Goal: Task Accomplishment & Management: Use online tool/utility

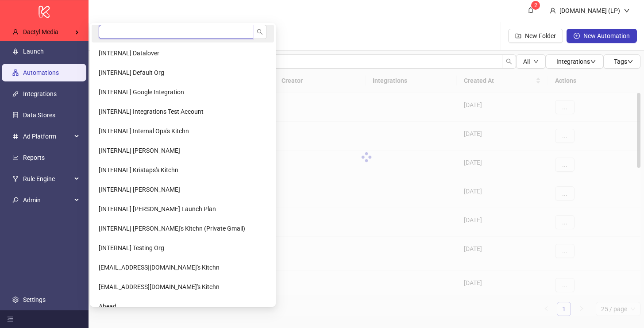
click at [112, 35] on input "search" at bounding box center [176, 32] width 154 height 14
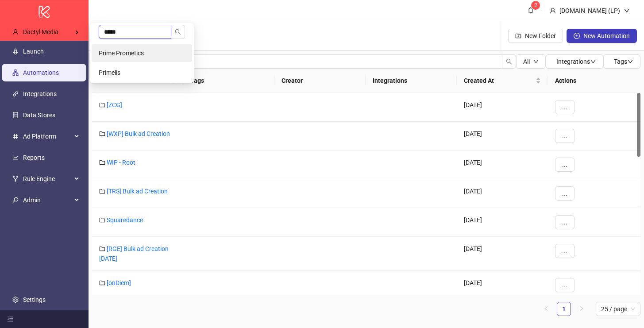
type input "*****"
click at [130, 53] on span "Prime Prometics" at bounding box center [121, 53] width 45 height 7
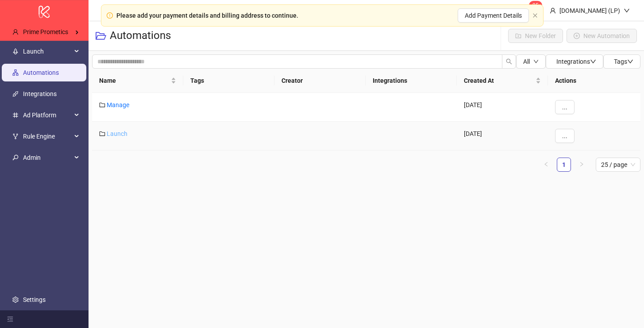
click at [119, 135] on link "Launch" at bounding box center [117, 133] width 21 height 7
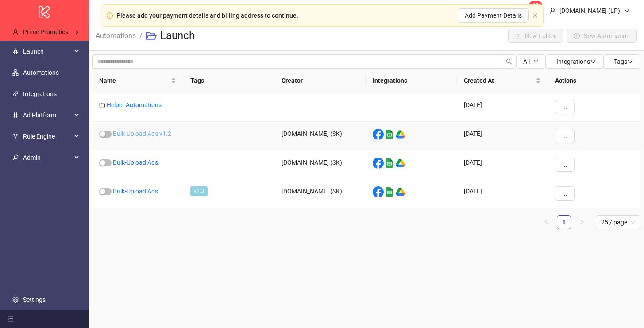
click at [144, 132] on link "Bulk-Upload Ads v1.2" at bounding box center [142, 133] width 58 height 7
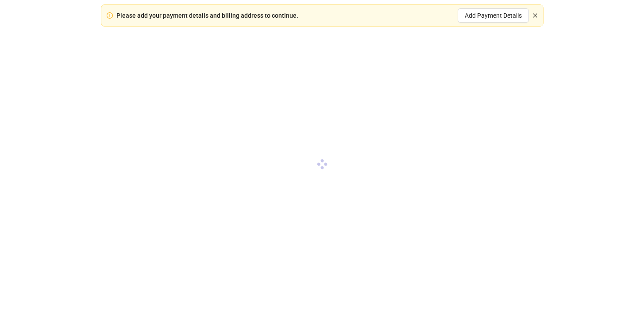
click at [532, 18] on icon "close" at bounding box center [534, 15] width 5 height 5
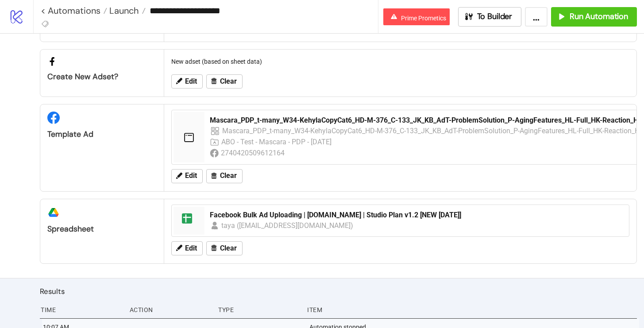
scroll to position [170, 0]
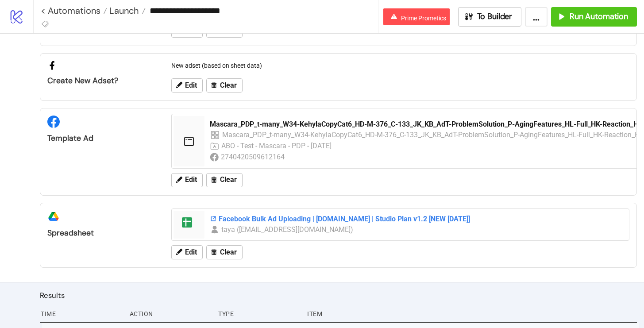
click at [309, 218] on div "Facebook Bulk Ad Uploading | Kitchn.io | Studio Plan v1.2 [NEW 18th June 2024]" at bounding box center [417, 219] width 414 height 10
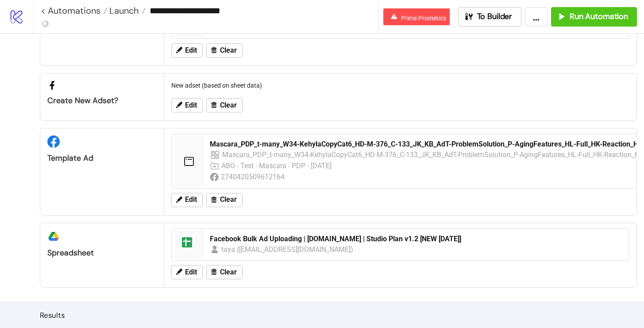
scroll to position [205, 0]
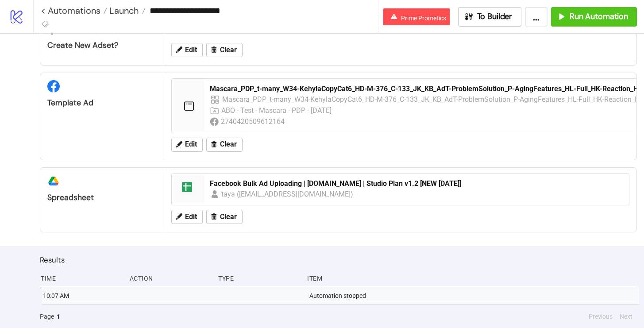
click at [240, 174] on div "spreadsheet Facebook Bulk Ad Uploading | Kitchn.io | Studio Plan v1.2 [NEW 18th…" at bounding box center [400, 189] width 458 height 32
click at [233, 183] on div "Facebook Bulk Ad Uploading | Kitchn.io | Studio Plan v1.2 [NEW 18th June 2024]" at bounding box center [417, 184] width 414 height 10
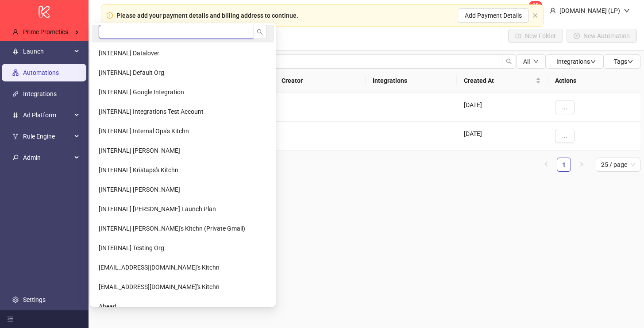
click at [127, 30] on input "search" at bounding box center [176, 32] width 154 height 14
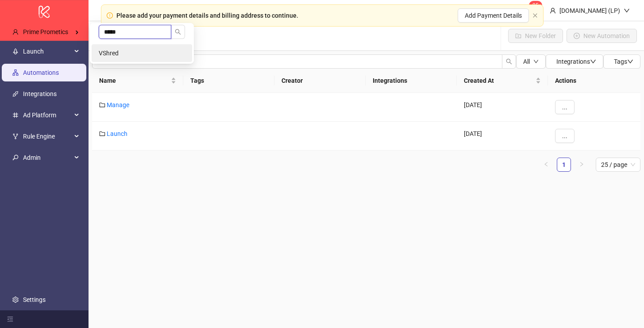
type input "*****"
click at [97, 48] on li "VShred" at bounding box center [142, 53] width 100 height 18
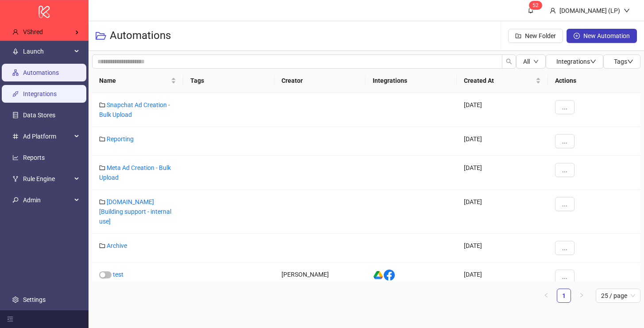
click at [52, 97] on link "Integrations" at bounding box center [40, 93] width 34 height 7
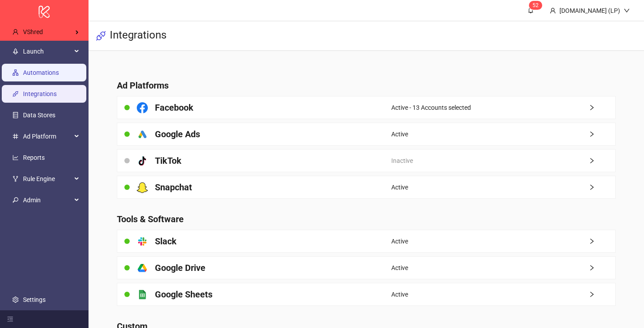
click at [53, 69] on link "Automations" at bounding box center [41, 72] width 36 height 7
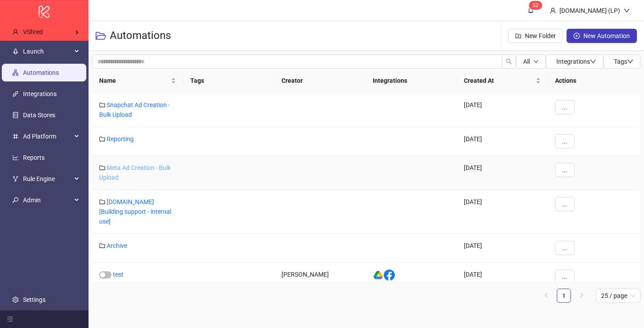
click at [116, 166] on link "Meta Ad Creation - Bulk Upload" at bounding box center [135, 172] width 72 height 17
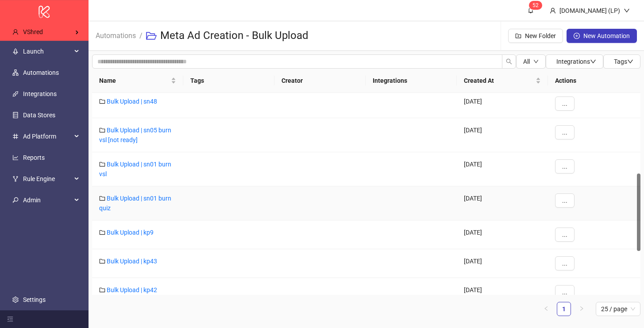
scroll to position [209, 0]
click at [155, 162] on link "Bulk Upload | sn01 burn vsl" at bounding box center [135, 168] width 72 height 17
click at [147, 197] on link "Bulk Upload | sn01 burn quiz" at bounding box center [135, 202] width 72 height 17
drag, startPoint x: 127, startPoint y: 211, endPoint x: 143, endPoint y: 199, distance: 20.6
click at [143, 199] on div "Bulk Upload | sn01 burn quiz" at bounding box center [137, 202] width 91 height 34
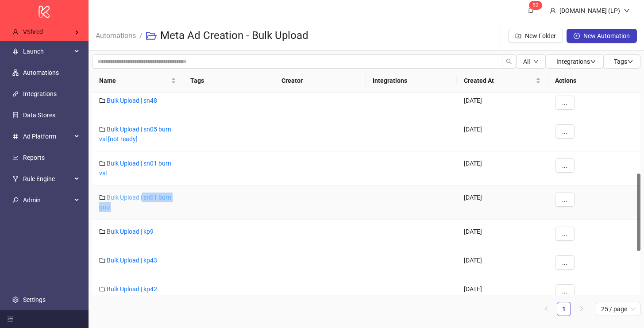
copy link "sn01 burn quiz"
click at [145, 179] on div "Bulk Upload | sn01 burn vsl" at bounding box center [137, 168] width 91 height 34
drag, startPoint x: 140, startPoint y: 178, endPoint x: 144, endPoint y: 165, distance: 14.0
click at [144, 164] on div "Bulk Upload | sn01 burn vsl" at bounding box center [137, 168] width 91 height 34
copy link "sn01 burn vsl"
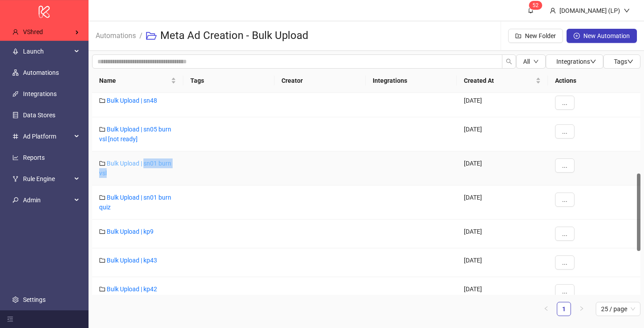
click at [156, 164] on link "Bulk Upload | sn01 burn vsl" at bounding box center [135, 168] width 72 height 17
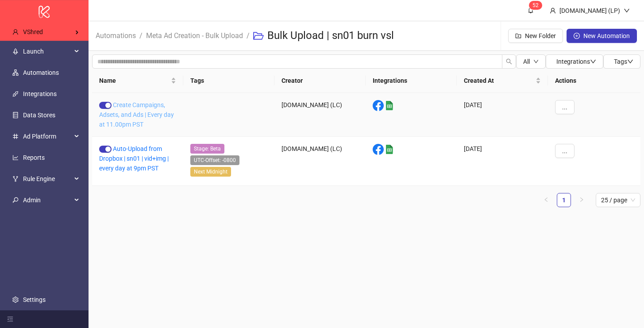
click at [139, 115] on link "Create Campaigns, Adsets, and Ads | Every day at 11.00pm PST" at bounding box center [136, 114] width 75 height 27
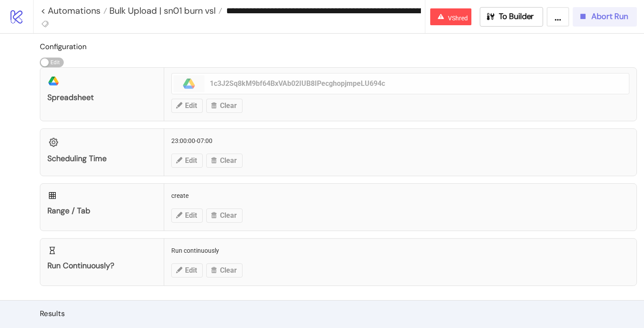
click at [588, 17] on div "Abort Run" at bounding box center [603, 17] width 50 height 10
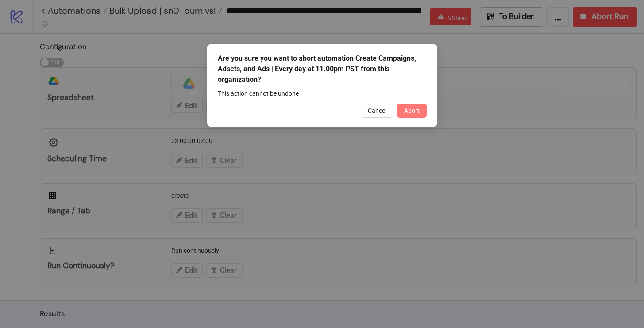
click at [419, 116] on button "Abort" at bounding box center [412, 111] width 30 height 14
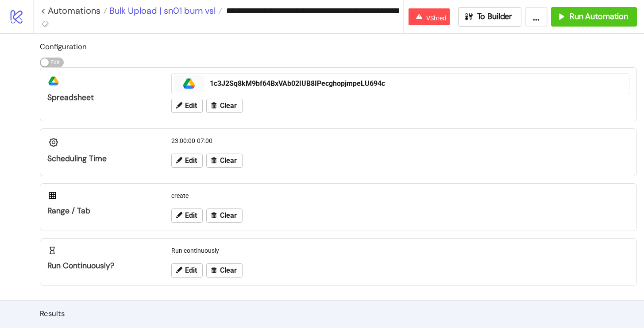
click at [194, 5] on span "Bulk Upload | sn01 burn vsl" at bounding box center [161, 11] width 108 height 12
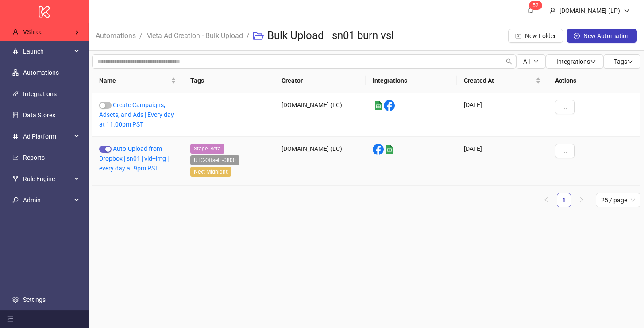
click at [108, 146] on span "button" at bounding box center [105, 149] width 12 height 7
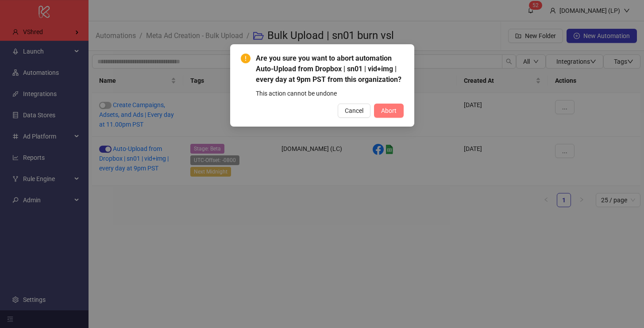
click at [379, 115] on button "Abort" at bounding box center [389, 111] width 30 height 14
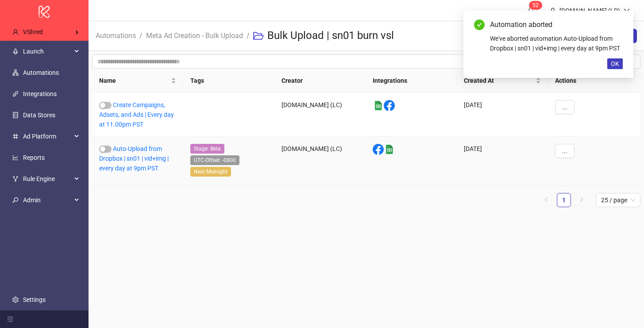
click at [140, 164] on div "Auto-Upload from Dropbox | sn01 | vid+img | every day at 9pm PST" at bounding box center [137, 161] width 91 height 49
click at [141, 158] on link "Auto-Upload from Dropbox | sn01 | vid+img | every day at 9pm PST" at bounding box center [133, 158] width 69 height 27
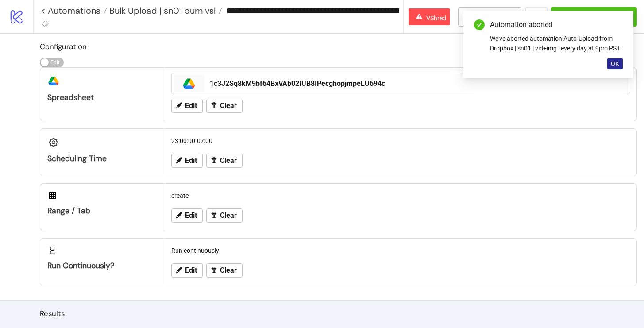
type input "**********"
click at [610, 64] on button "OK" at bounding box center [614, 63] width 15 height 11
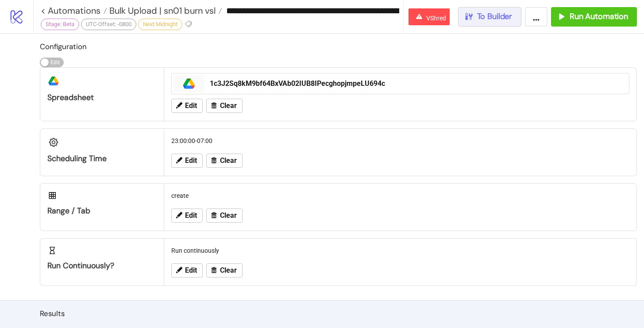
click at [490, 12] on span "To Builder" at bounding box center [494, 17] width 35 height 10
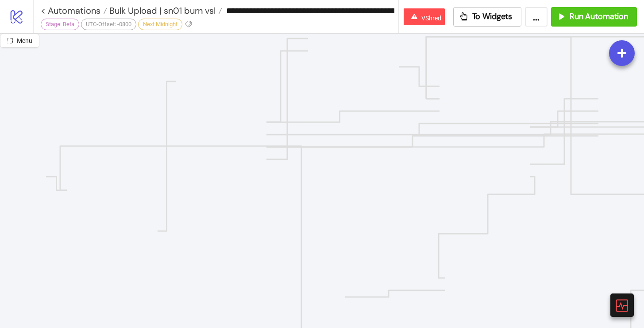
scroll to position [191, 0]
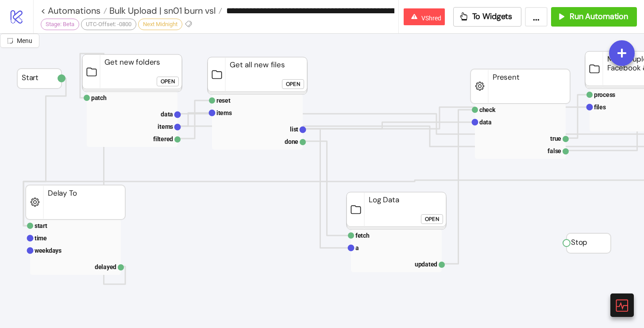
scroll to position [109, 0]
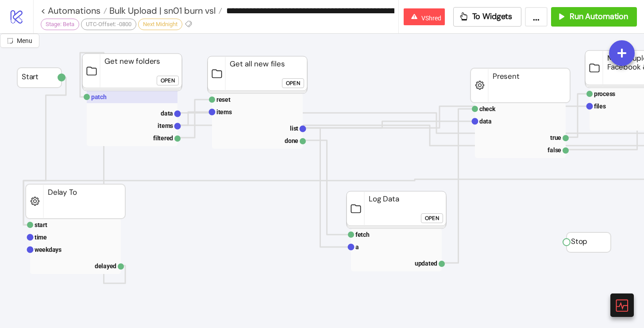
click at [143, 93] on rect at bounding box center [132, 97] width 91 height 12
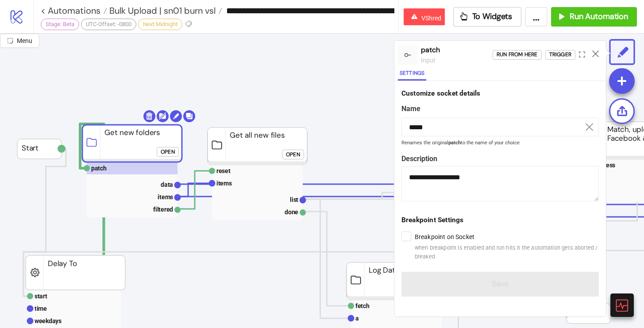
scroll to position [38, 0]
click at [523, 56] on div "Run from here" at bounding box center [517, 55] width 41 height 10
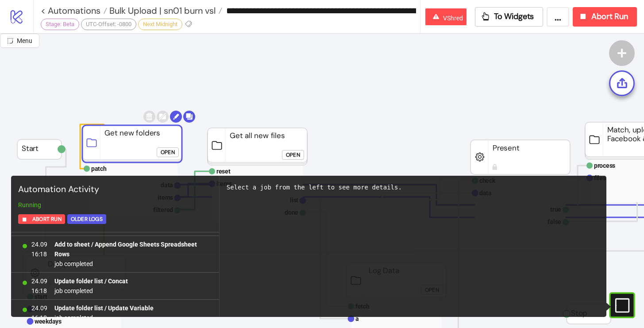
scroll to position [13701, 0]
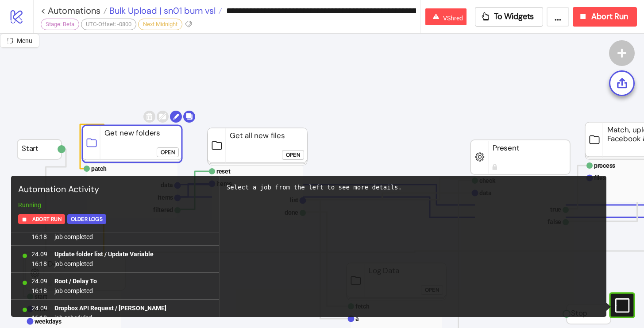
click at [185, 10] on span "Bulk Upload | sn01 burn vsl" at bounding box center [161, 11] width 108 height 12
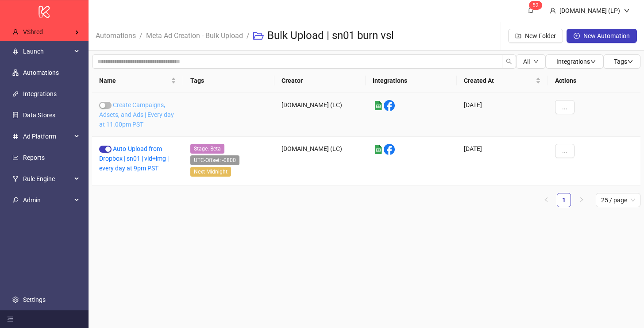
click at [134, 115] on link "Create Campaigns, Adsets, and Ads | Every day at 11.00pm PST" at bounding box center [136, 114] width 75 height 27
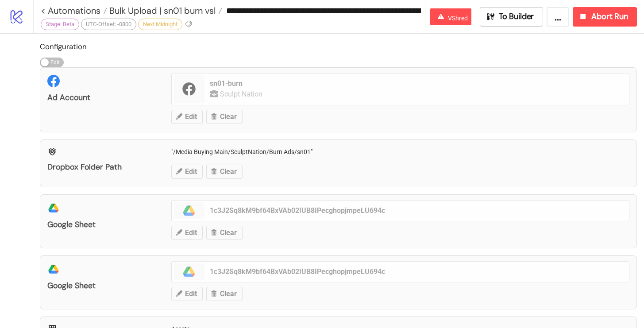
type input "**********"
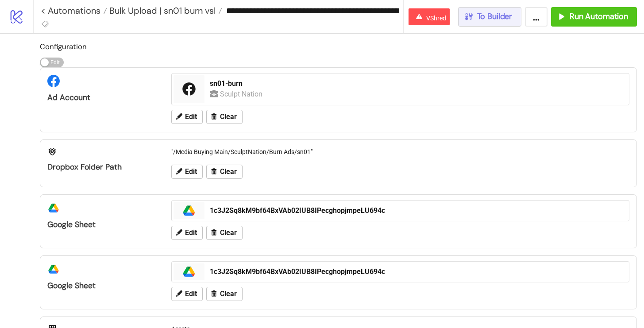
click at [506, 14] on span "To Builder" at bounding box center [494, 17] width 35 height 10
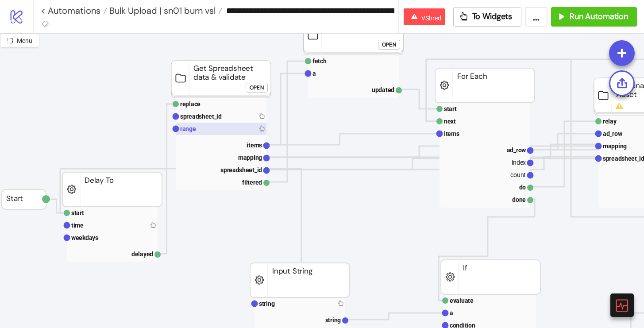
scroll to position [132, 0]
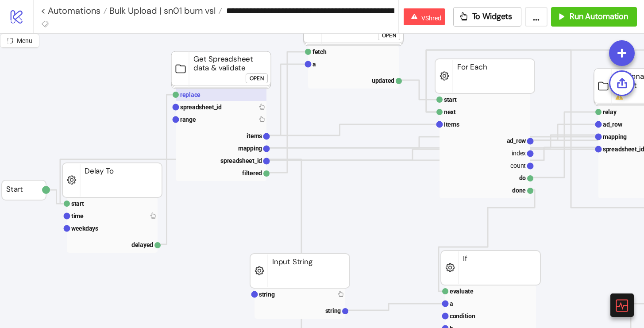
click at [221, 92] on rect at bounding box center [221, 95] width 91 height 12
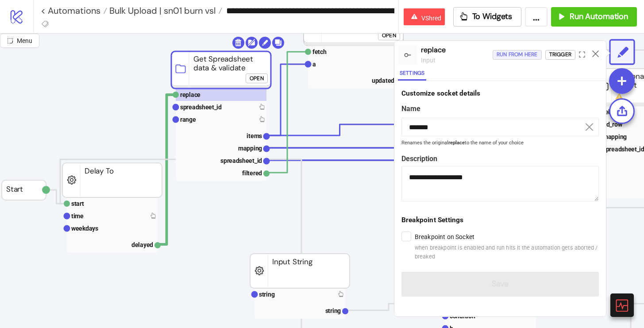
click at [517, 55] on div "Run from here" at bounding box center [517, 55] width 41 height 10
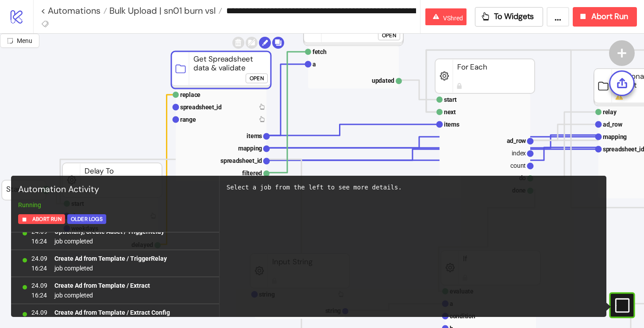
scroll to position [28851, 0]
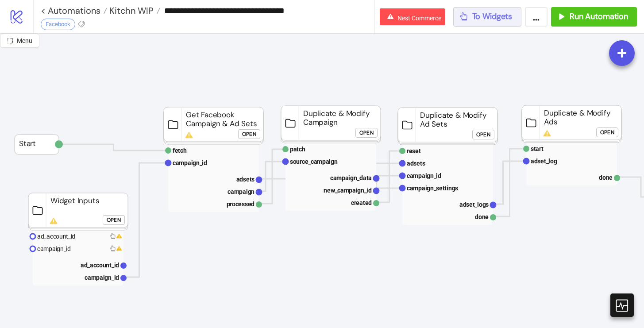
click at [499, 19] on span "To Widgets" at bounding box center [492, 17] width 40 height 10
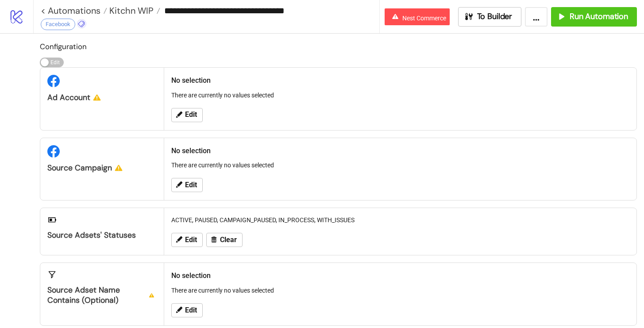
click at [82, 24] on icon at bounding box center [81, 24] width 7 height 7
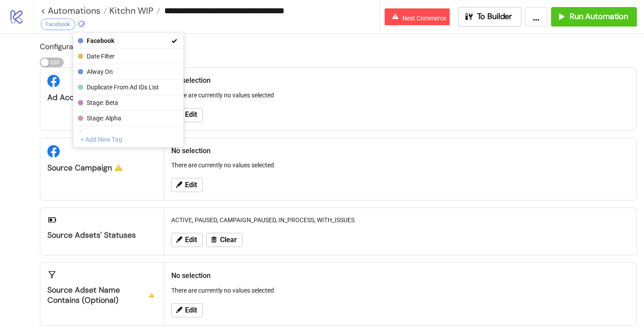
click at [100, 139] on button "+ Add New Tag" at bounding box center [128, 138] width 110 height 15
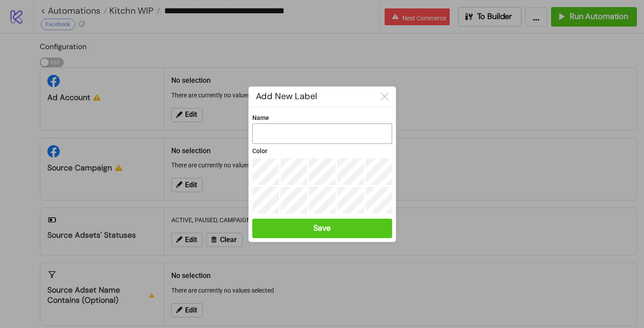
click at [292, 127] on input "Name" at bounding box center [322, 133] width 140 height 20
type input "**********"
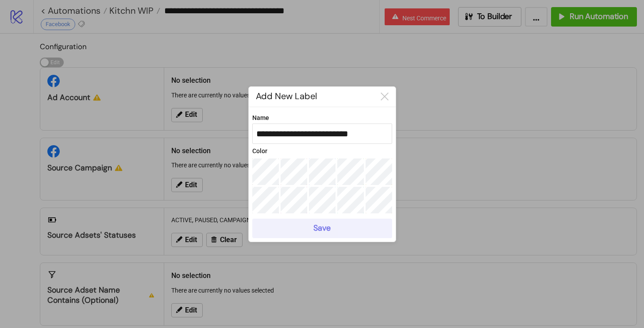
click at [302, 233] on button "Save" at bounding box center [322, 228] width 140 height 19
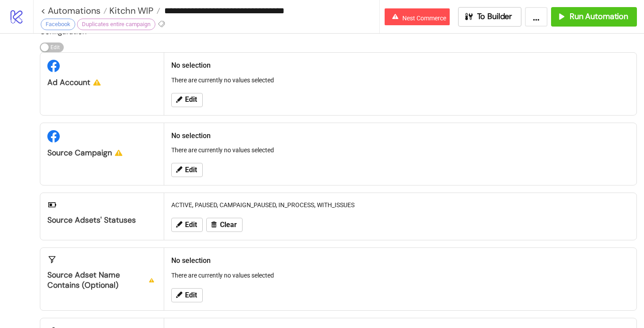
scroll to position [19, 0]
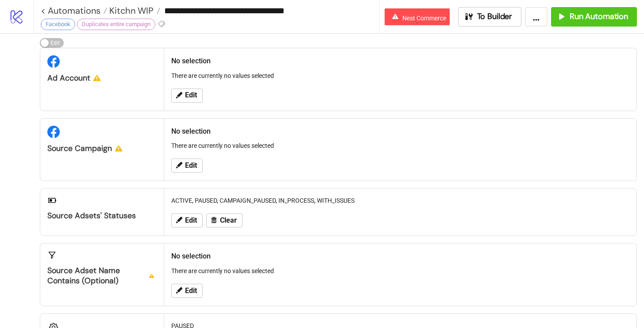
drag, startPoint x: 166, startPoint y: 10, endPoint x: 331, endPoint y: 35, distance: 166.6
click at [331, 35] on div "**********" at bounding box center [322, 164] width 644 height 328
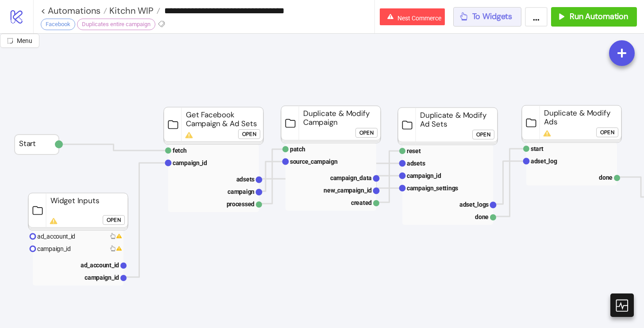
click at [467, 19] on icon "button" at bounding box center [464, 17] width 10 height 10
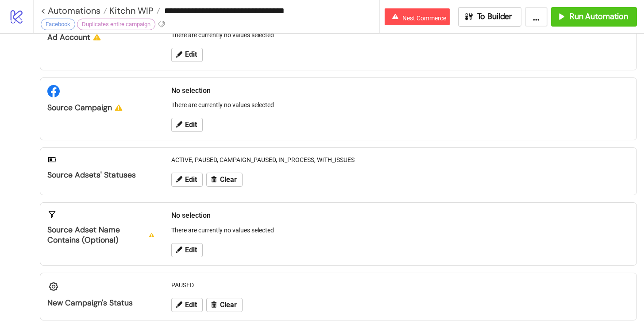
scroll to position [66, 0]
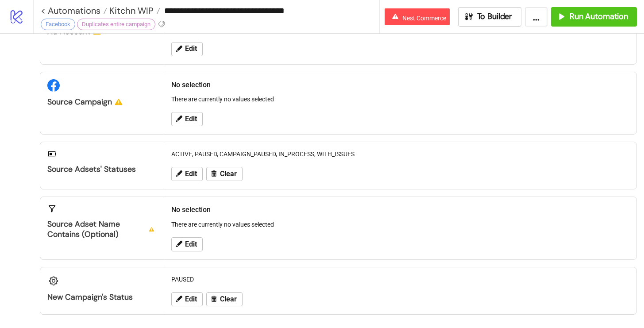
click at [107, 226] on div "Source Adset Name contains (optional)" at bounding box center [101, 229] width 109 height 20
copy div "Source Adset Name contains (optional)"
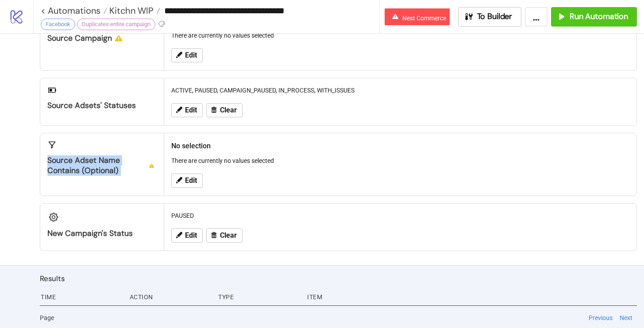
scroll to position [131, 0]
